Goal: Task Accomplishment & Management: Use online tool/utility

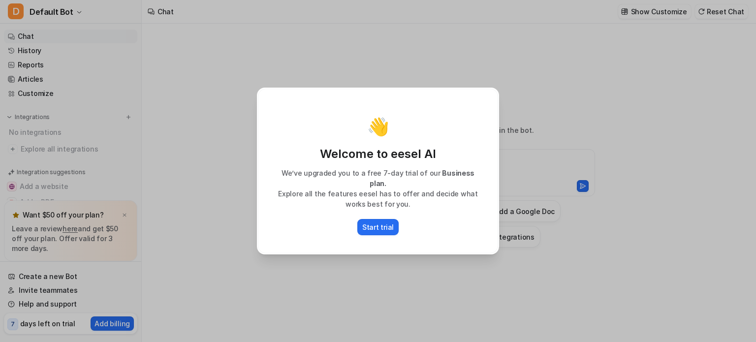
type textarea "**********"
click at [585, 141] on div "👋 Welcome to eesel AI We’ve upgraded you to a free 7-day trial of our Business …" at bounding box center [378, 171] width 756 height 342
click at [382, 222] on p "Start trial" at bounding box center [378, 227] width 32 height 10
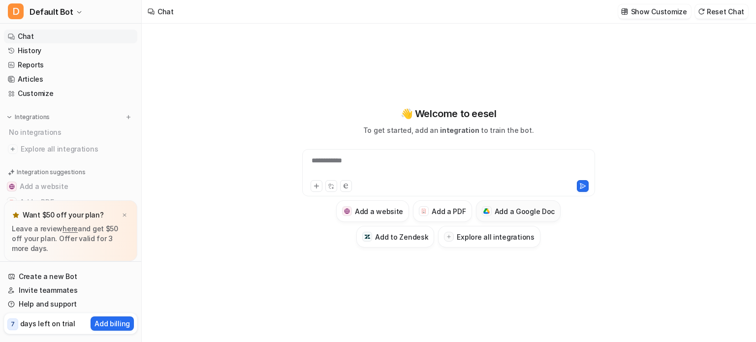
click at [514, 211] on h3 "Add a Google Doc" at bounding box center [525, 211] width 61 height 10
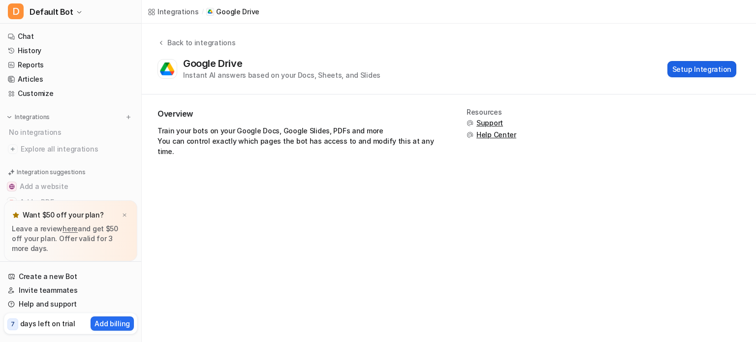
click at [707, 68] on button "Setup Integration" at bounding box center [701, 69] width 69 height 16
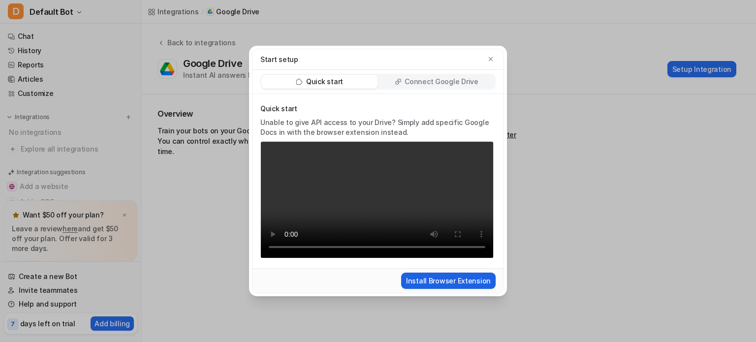
click at [455, 287] on button "Install Browser Extension" at bounding box center [448, 281] width 95 height 16
click at [490, 56] on icon "button" at bounding box center [490, 59] width 7 height 7
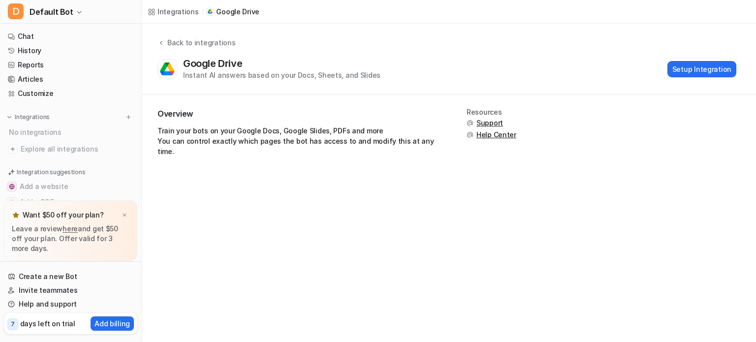
click at [343, 157] on div "Overview Train your bots on your Google Docs, Google Slides, PDFs and more You …" at bounding box center [449, 137] width 614 height 84
click at [691, 68] on button "Setup Integration" at bounding box center [701, 69] width 69 height 16
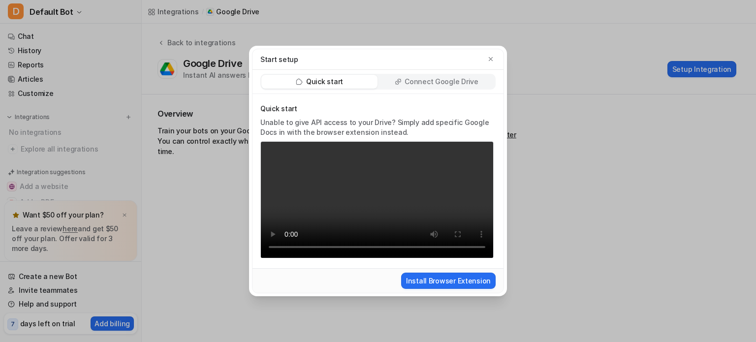
click at [443, 77] on p "Connect Google Drive" at bounding box center [441, 82] width 73 height 10
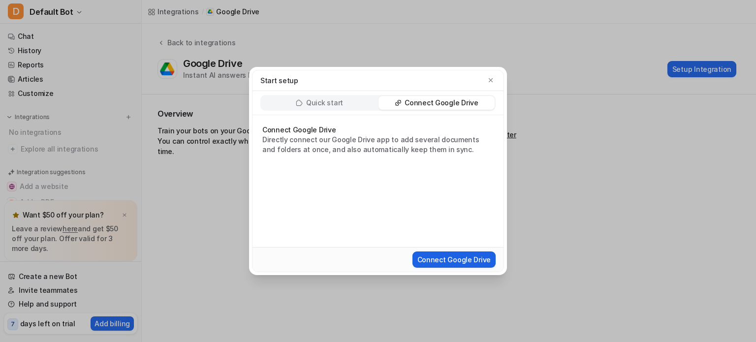
click at [445, 261] on button "Connect Google Drive" at bounding box center [453, 260] width 83 height 16
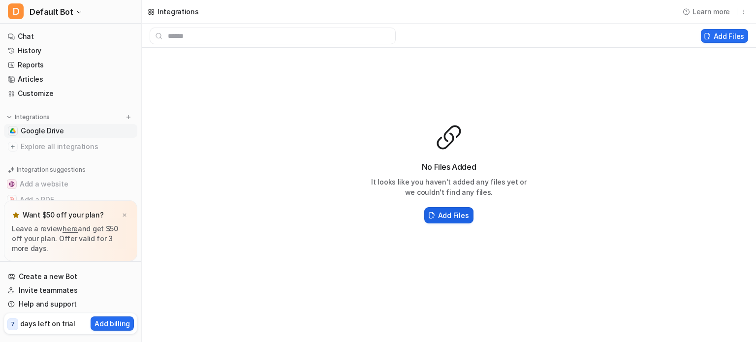
click at [444, 216] on h2 "Add Files" at bounding box center [453, 215] width 31 height 10
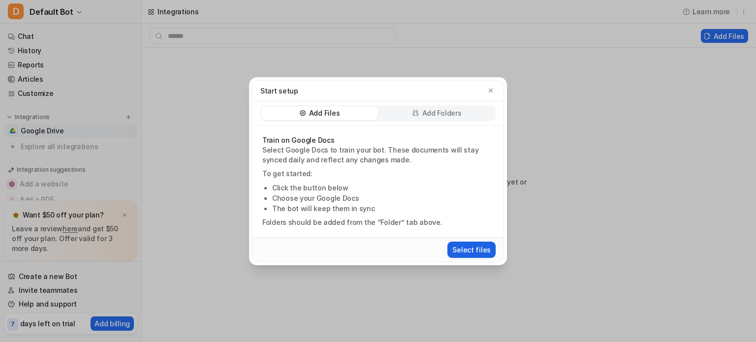
click at [462, 250] on button "Select files" at bounding box center [471, 250] width 48 height 16
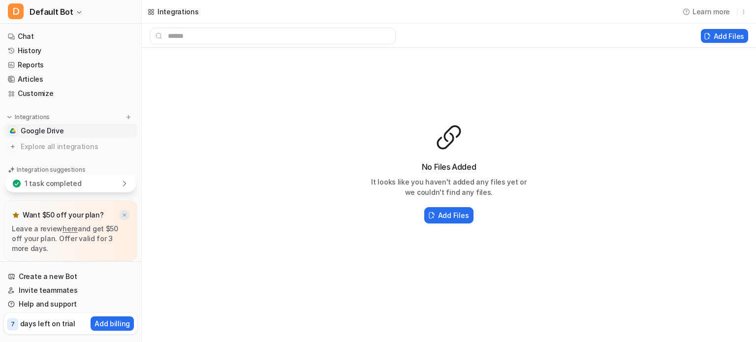
click at [126, 216] on img at bounding box center [125, 215] width 6 height 6
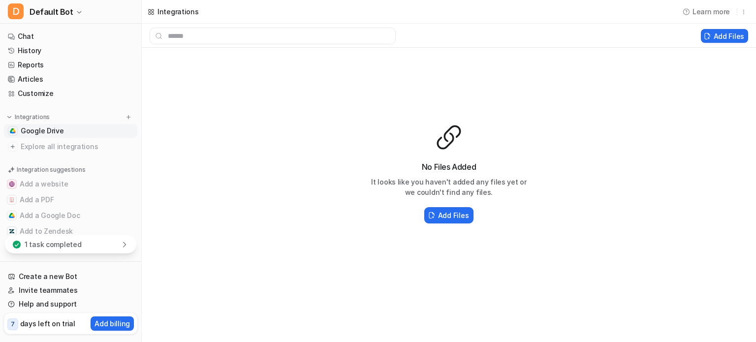
click at [115, 248] on div "1 task completed" at bounding box center [70, 244] width 131 height 18
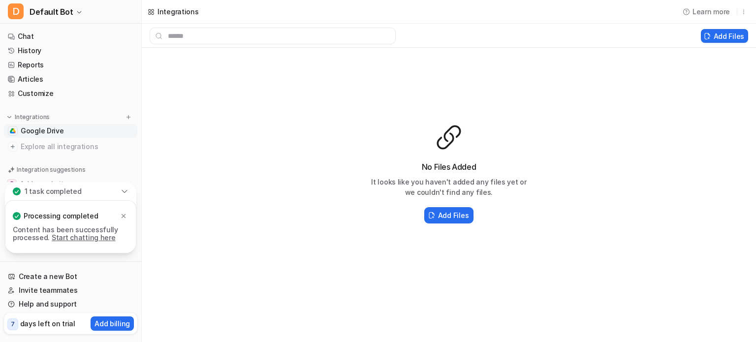
click at [89, 237] on link "Start chatting here" at bounding box center [84, 237] width 64 height 8
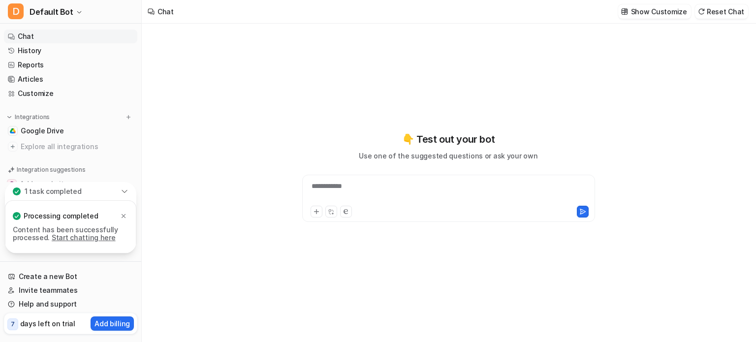
click at [355, 184] on div "**********" at bounding box center [449, 192] width 288 height 23
